Goal: Task Accomplishment & Management: Use online tool/utility

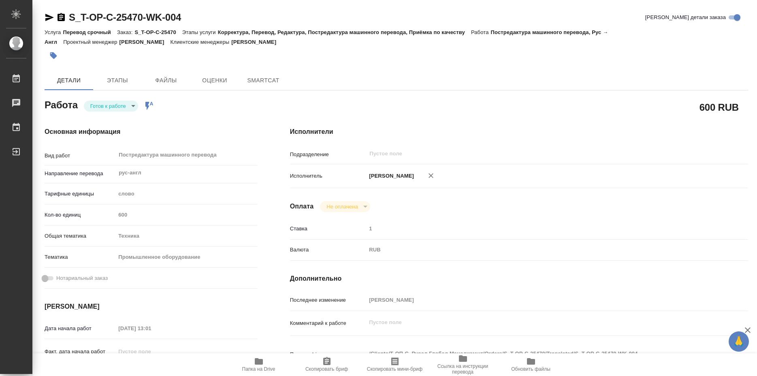
type textarea "x"
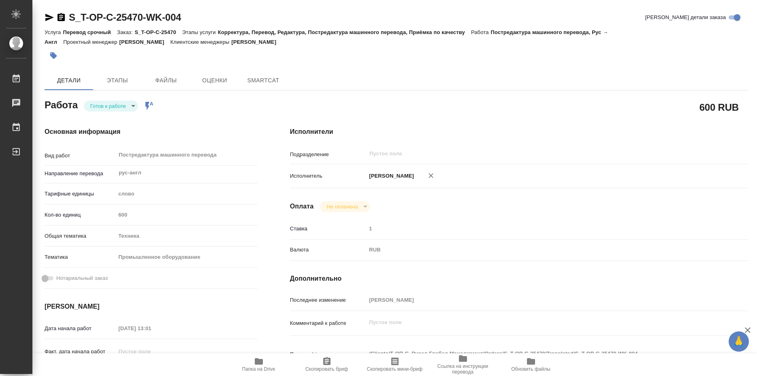
type textarea "x"
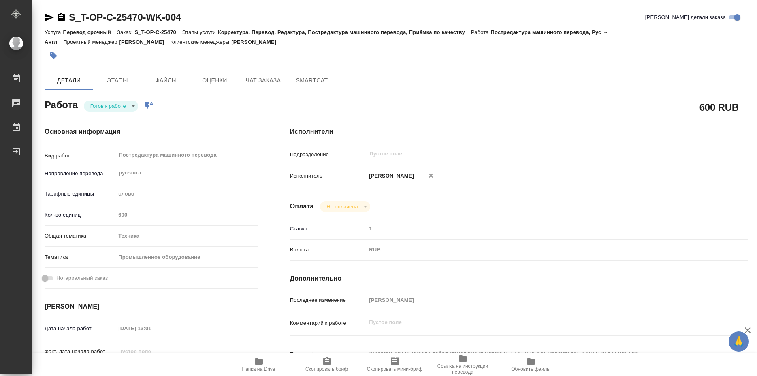
type textarea "x"
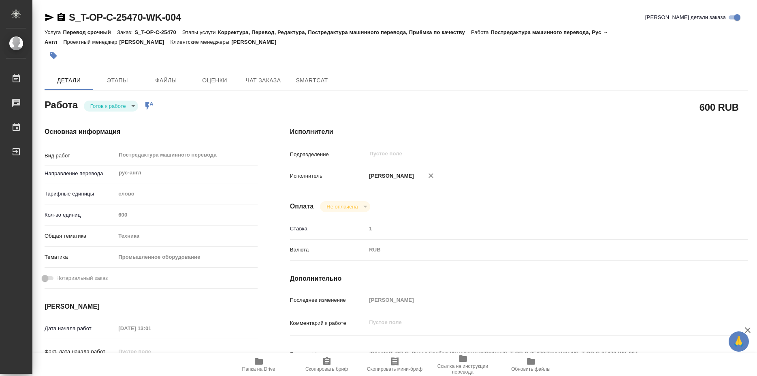
type textarea "x"
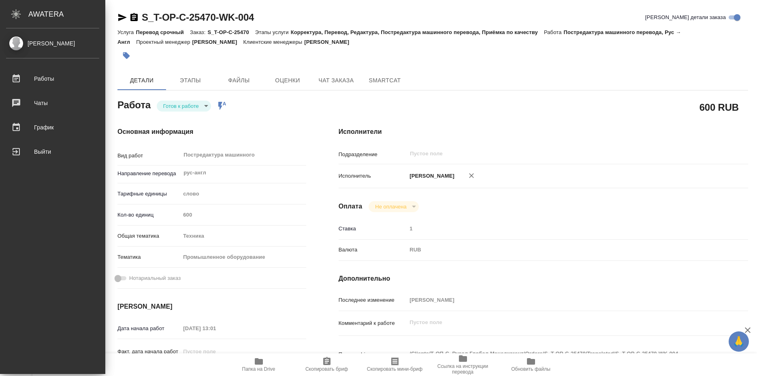
type textarea "x"
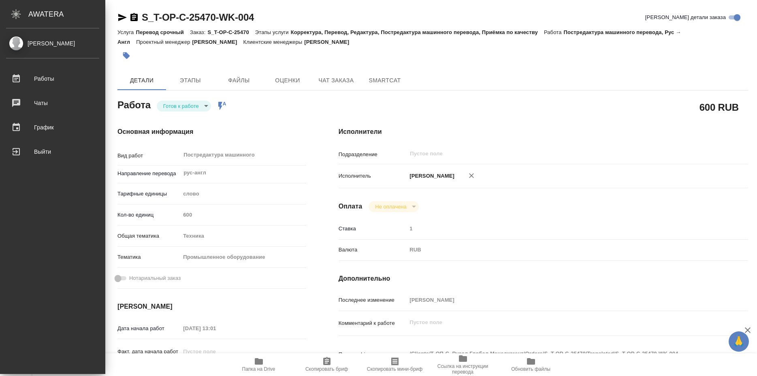
type textarea "x"
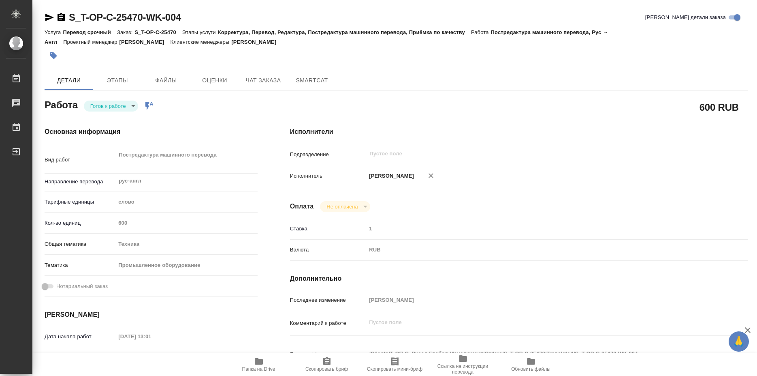
type textarea "x"
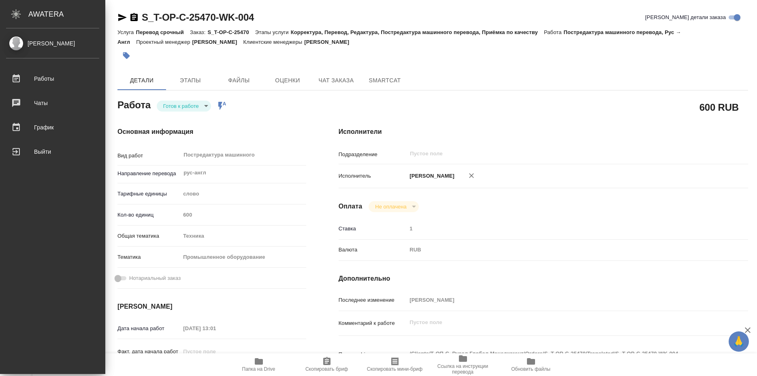
type textarea "x"
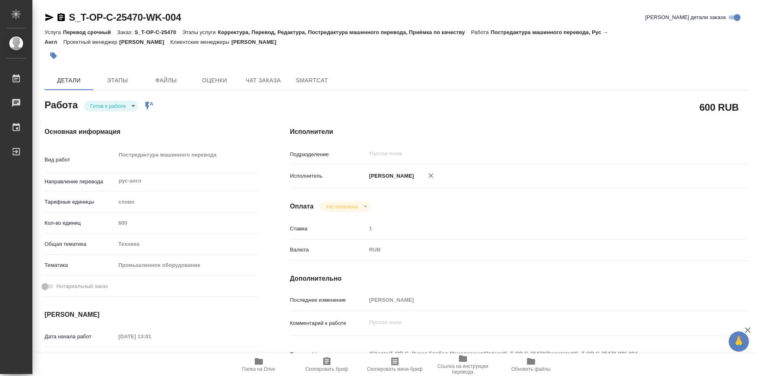
type textarea "x"
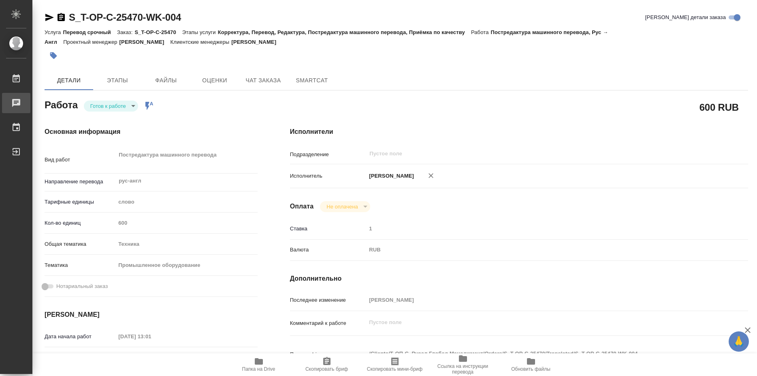
type textarea "x"
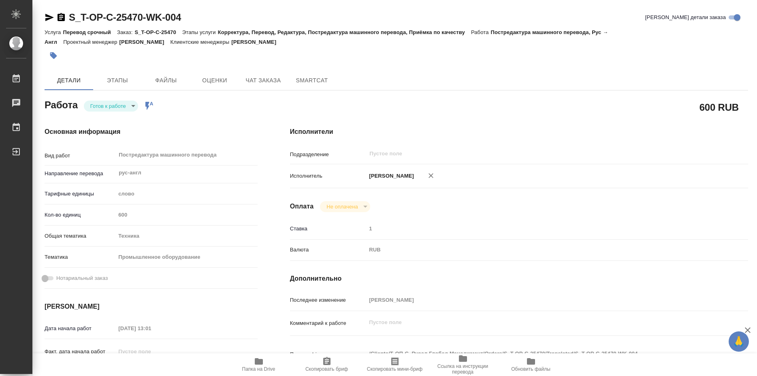
type textarea "x"
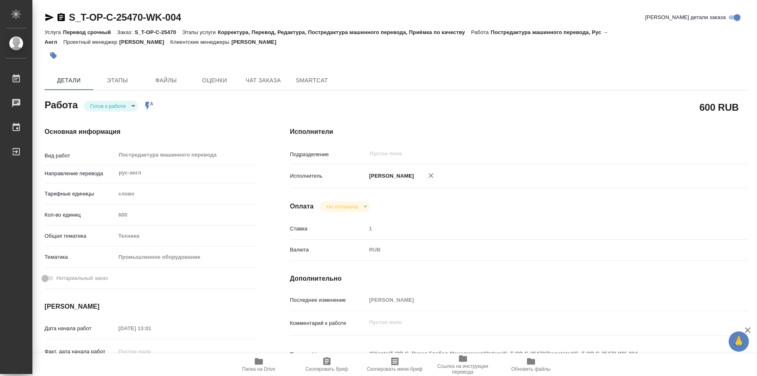
type textarea "x"
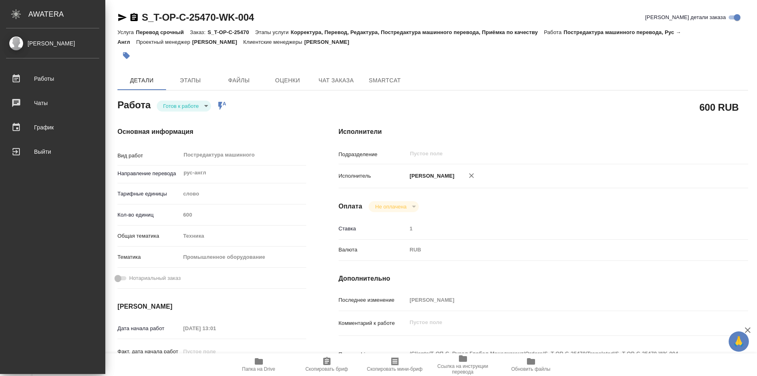
type textarea "x"
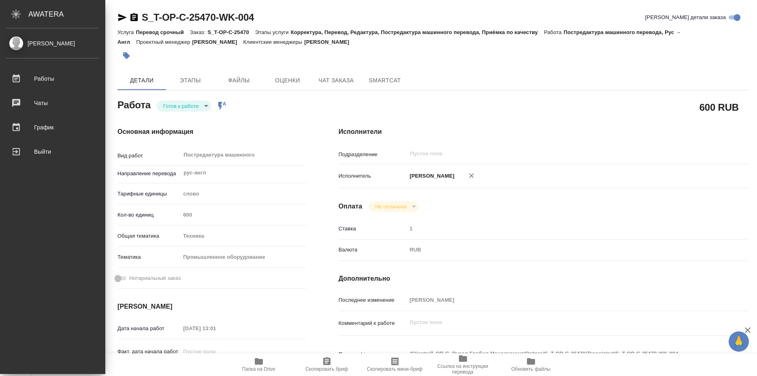
type textarea "x"
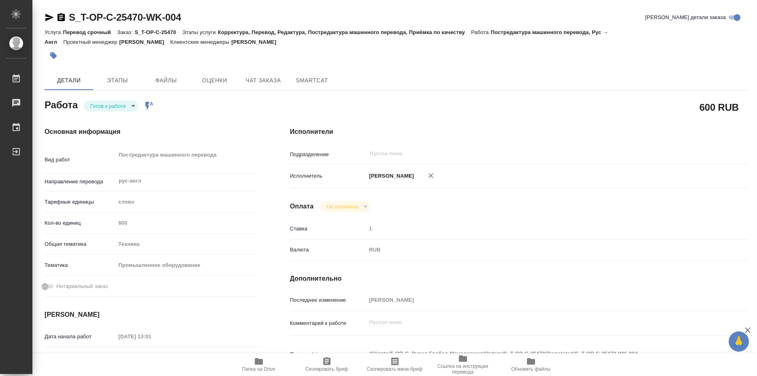
type textarea "x"
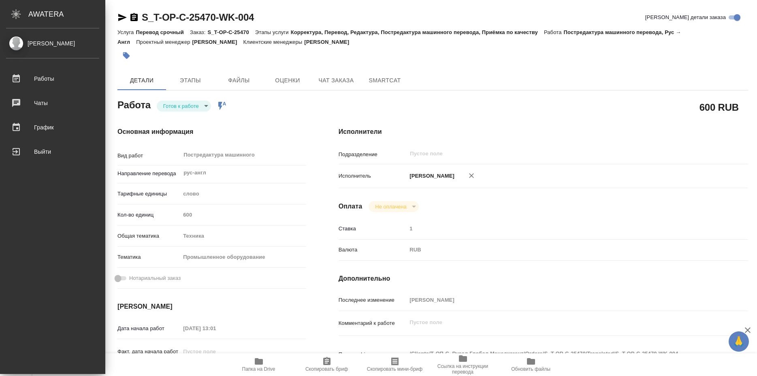
type textarea "x"
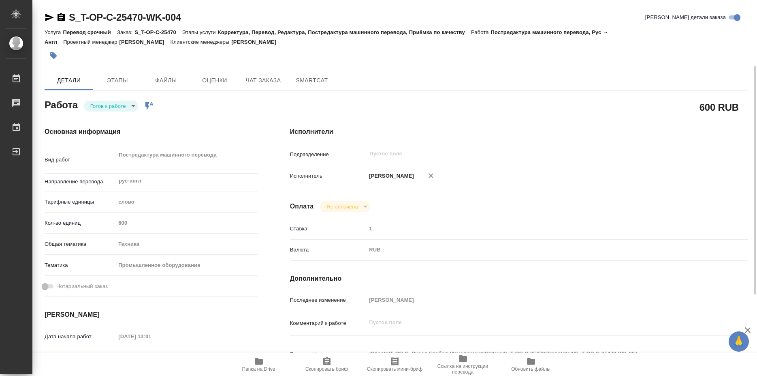
scroll to position [41, 0]
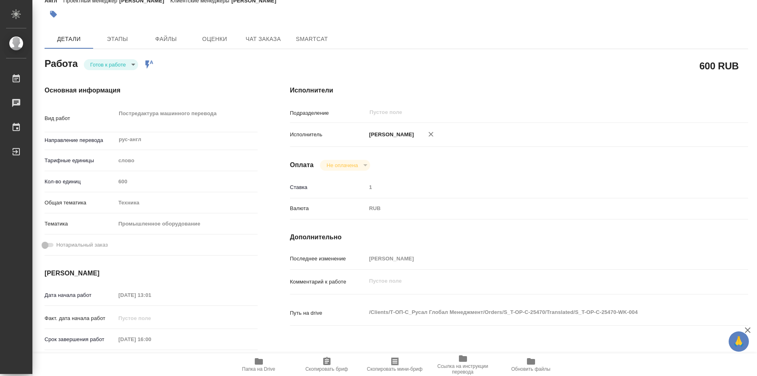
click at [321, 364] on span "Скопировать бриф" at bounding box center [327, 363] width 58 height 15
